Goal: Information Seeking & Learning: Learn about a topic

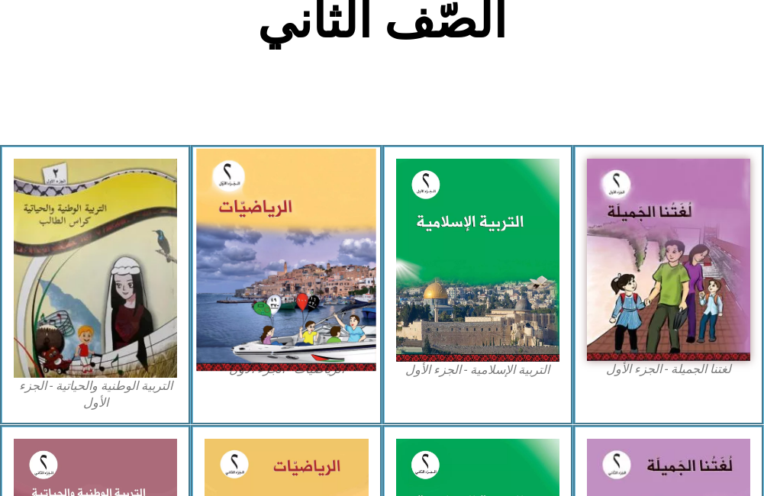
scroll to position [458, 0]
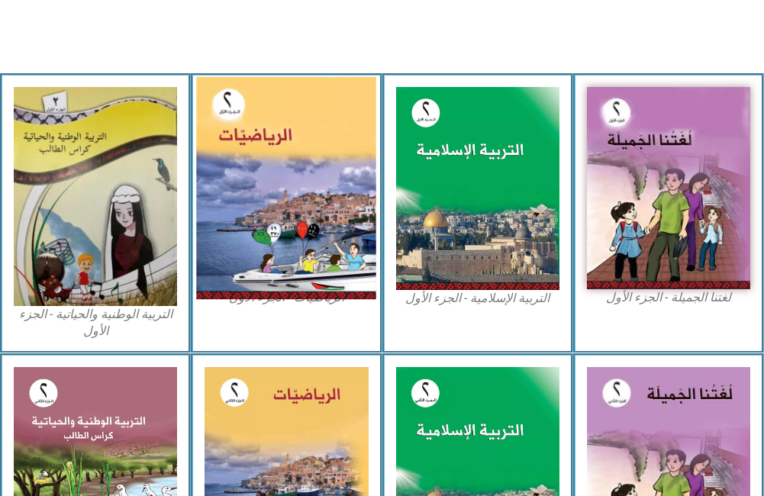
click at [317, 234] on img at bounding box center [287, 187] width 180 height 223
click at [304, 197] on img at bounding box center [287, 187] width 180 height 223
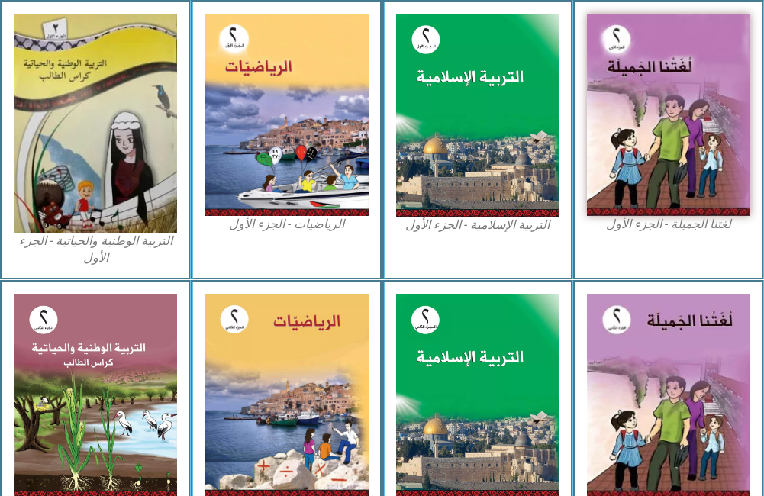
scroll to position [534, 0]
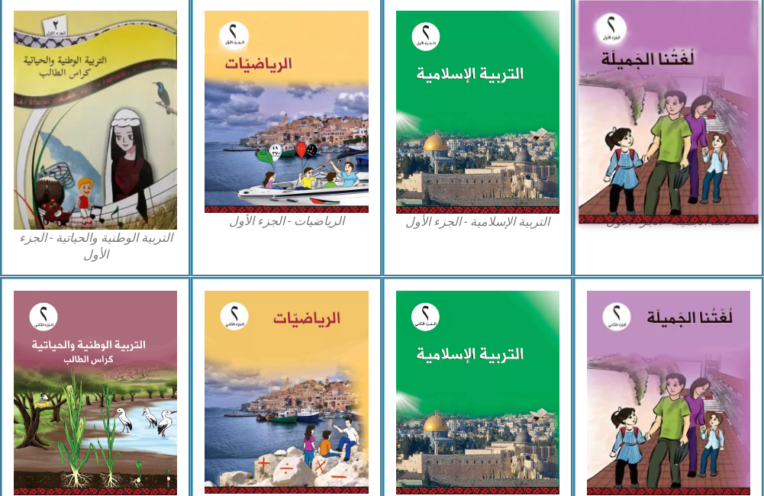
drag, startPoint x: 658, startPoint y: 114, endPoint x: 694, endPoint y: 125, distance: 38.4
click at [694, 125] on img at bounding box center [668, 111] width 180 height 223
drag, startPoint x: 682, startPoint y: 190, endPoint x: 681, endPoint y: 175, distance: 14.5
click at [681, 175] on img at bounding box center [668, 111] width 180 height 223
click at [657, 131] on img at bounding box center [668, 111] width 180 height 223
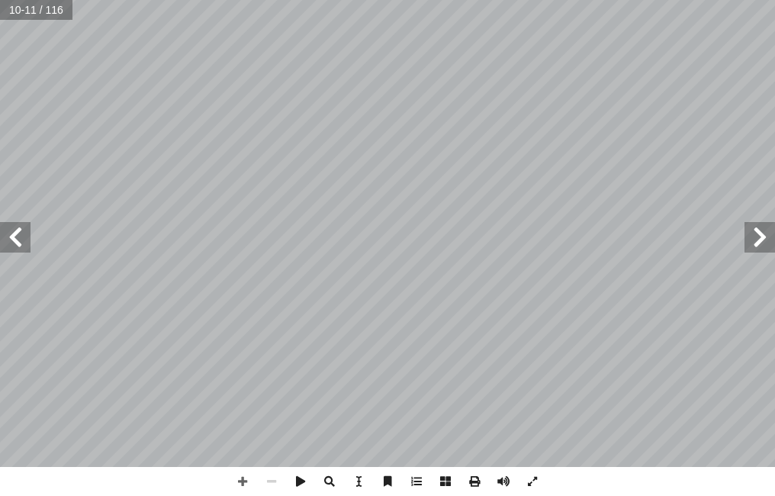
click at [16, 234] on span at bounding box center [15, 237] width 31 height 31
click at [16, 233] on span at bounding box center [15, 237] width 31 height 31
click at [11, 231] on span at bounding box center [15, 237] width 31 height 31
click at [527, 471] on span at bounding box center [532, 481] width 29 height 29
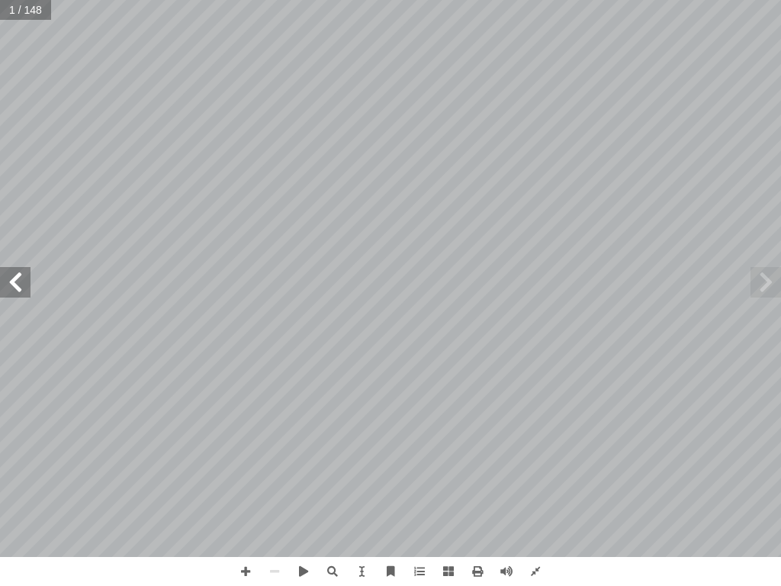
click at [762, 275] on span at bounding box center [766, 282] width 31 height 31
click at [339, 495] on span at bounding box center [332, 571] width 29 height 29
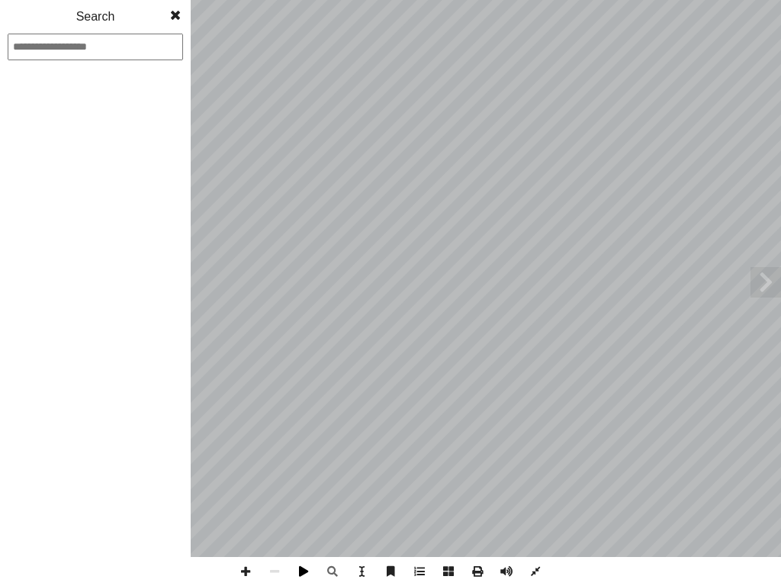
click at [297, 495] on span at bounding box center [303, 571] width 29 height 29
click at [249, 495] on span at bounding box center [245, 571] width 29 height 29
click at [474, 495] on span at bounding box center [477, 571] width 29 height 29
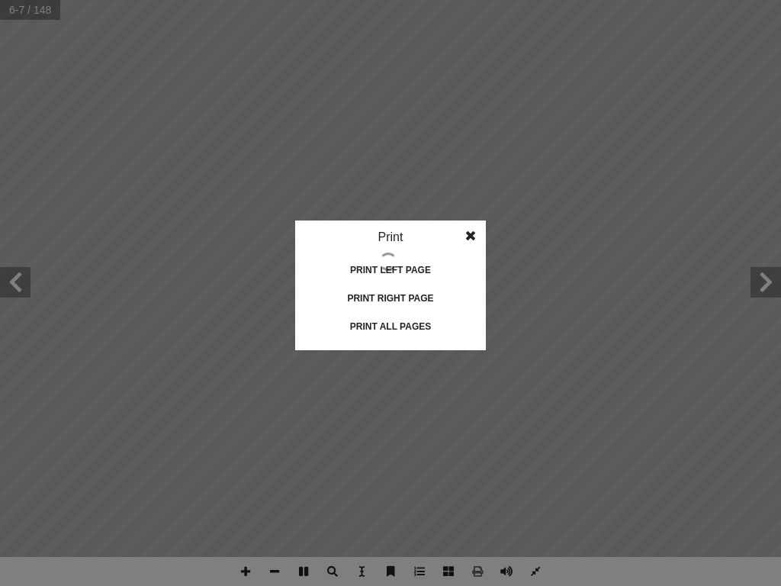
click at [545, 495] on idv "Print Print current page Print left page Print right page Print all pages" at bounding box center [390, 293] width 781 height 586
click at [536, 495] on idv "Print Print current page Print left page Print right page Print all pages" at bounding box center [390, 293] width 781 height 586
click at [476, 233] on span at bounding box center [470, 235] width 27 height 31
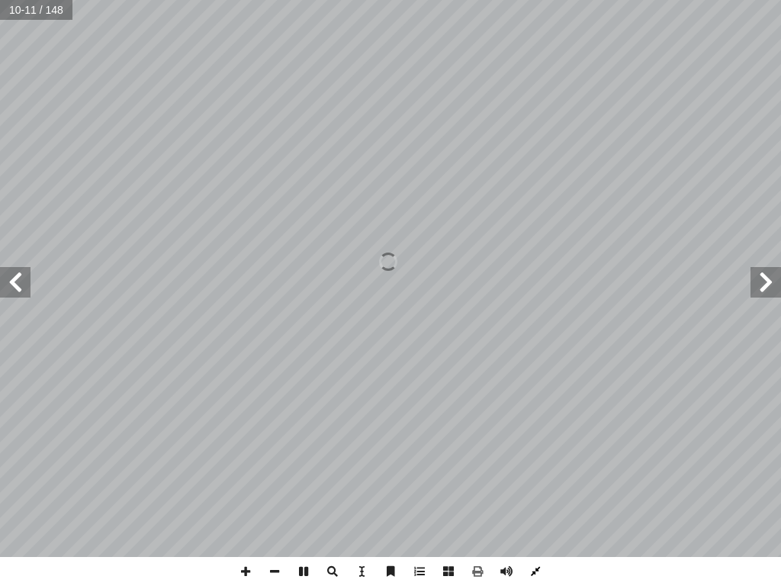
click at [533, 495] on span at bounding box center [535, 571] width 29 height 29
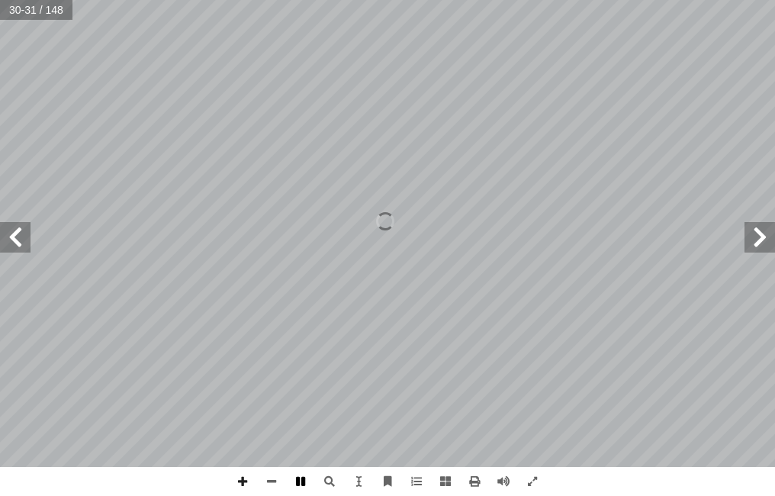
click at [297, 475] on span at bounding box center [300, 481] width 29 height 29
